Goal: Check status: Check status

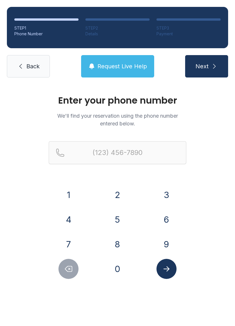
click at [170, 242] on button "9" at bounding box center [166, 244] width 20 height 20
click at [68, 191] on button "1" at bounding box center [68, 195] width 20 height 20
click at [117, 269] on button "0" at bounding box center [117, 268] width 20 height 20
click at [172, 219] on button "6" at bounding box center [166, 219] width 20 height 20
click at [118, 189] on button "2" at bounding box center [117, 195] width 20 height 20
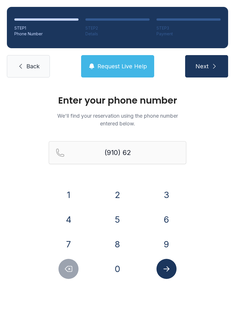
click at [121, 265] on button "0" at bounding box center [117, 268] width 20 height 20
click at [170, 216] on button "6" at bounding box center [166, 219] width 20 height 20
click at [117, 264] on button "0" at bounding box center [117, 268] width 20 height 20
click at [119, 219] on button "5" at bounding box center [117, 219] width 20 height 20
click at [168, 220] on button "6" at bounding box center [166, 219] width 20 height 20
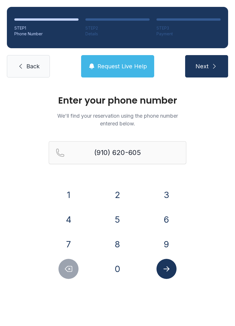
type input "[PHONE_NUMBER]"
click at [171, 269] on icon "Submit lookup form" at bounding box center [166, 268] width 9 height 9
